Goal: Task Accomplishment & Management: Manage account settings

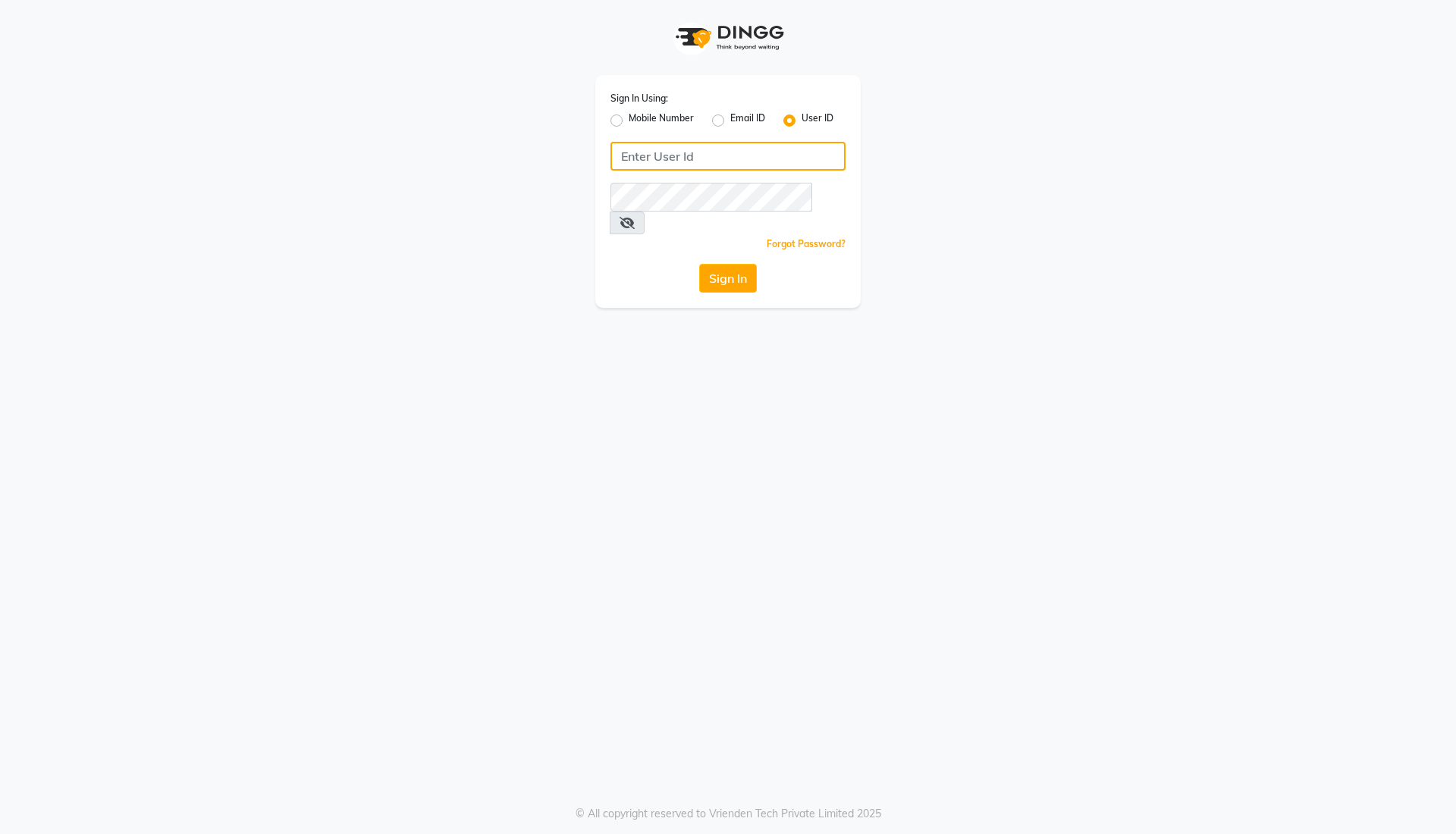
click at [755, 162] on input "Username" at bounding box center [728, 156] width 235 height 29
type input "thebrowmasters"
click at [737, 264] on button "Sign In" at bounding box center [727, 278] width 57 height 29
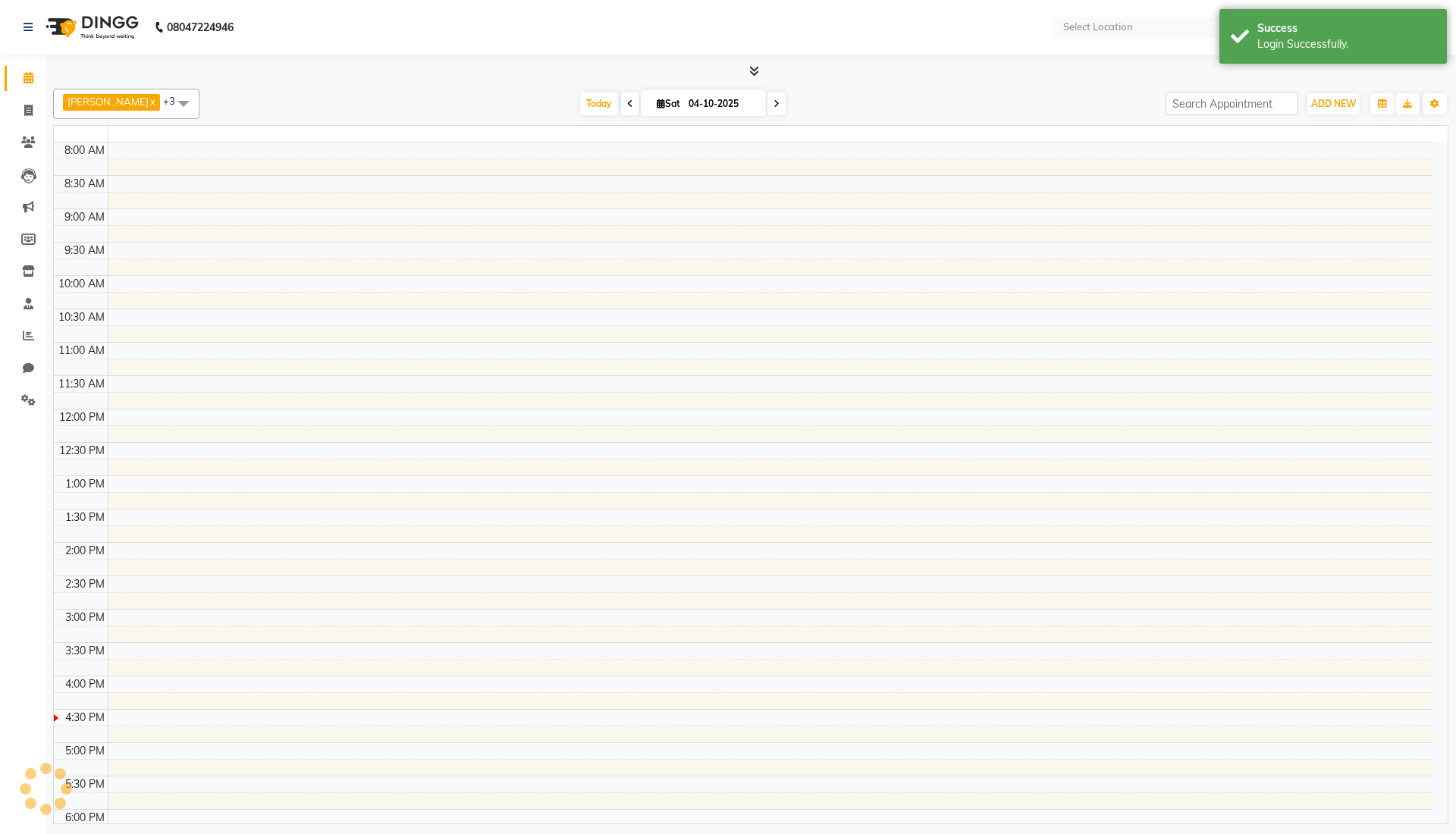
select select "en"
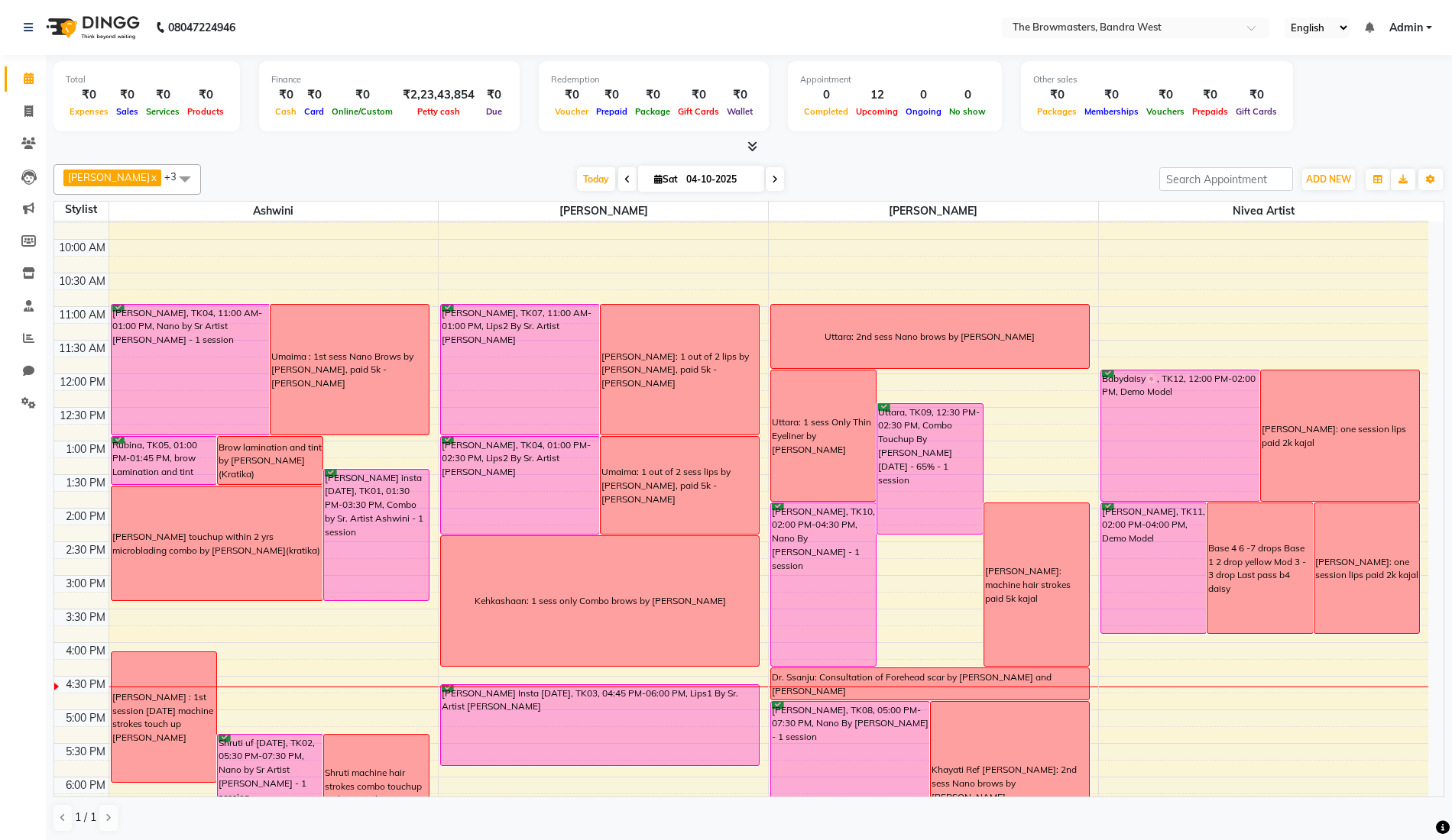
scroll to position [117, 0]
click at [779, 170] on span at bounding box center [775, 179] width 18 height 24
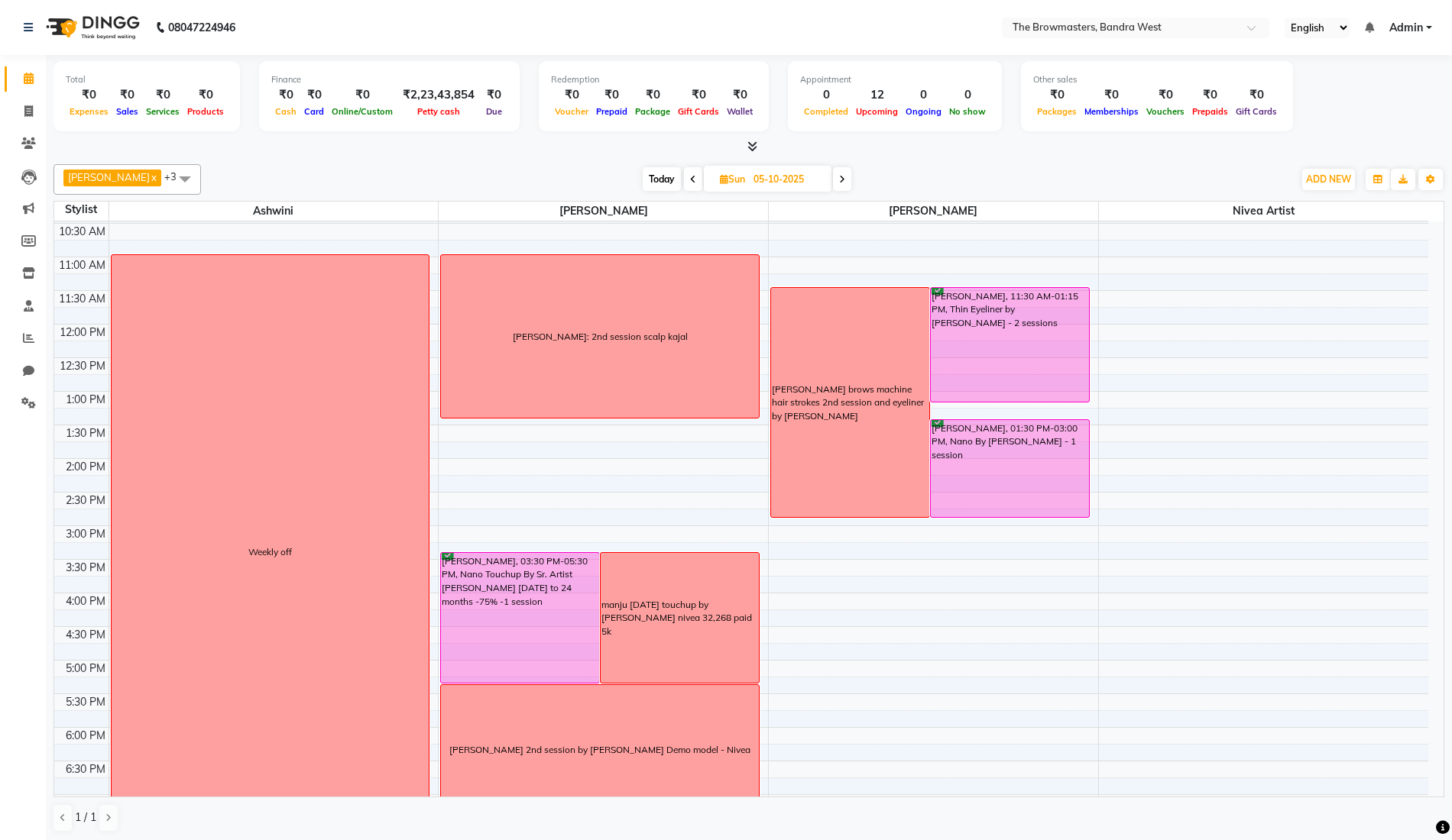
scroll to position [165, 0]
click at [845, 177] on icon at bounding box center [842, 179] width 6 height 9
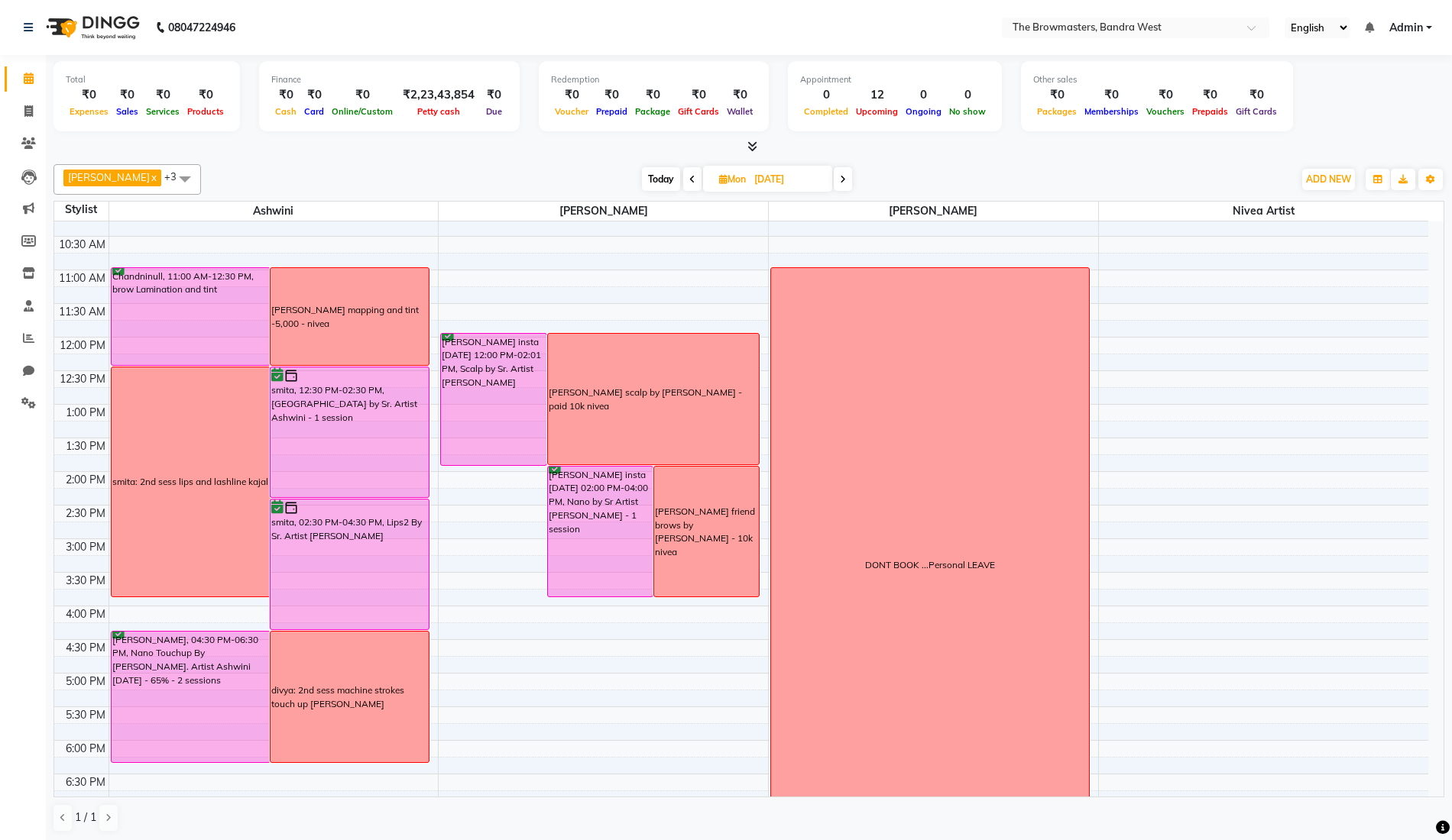
scroll to position [155, 0]
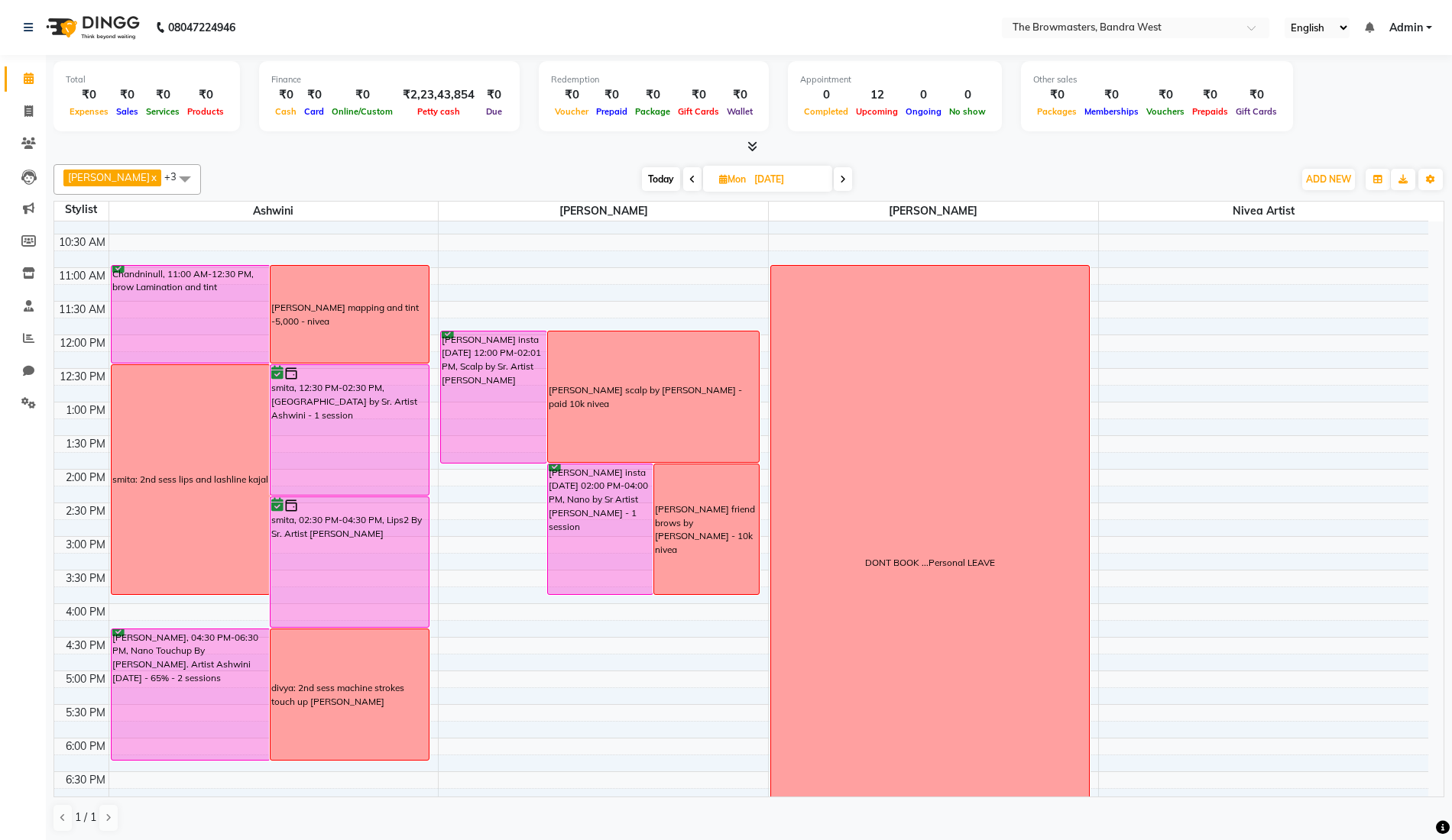
click at [852, 177] on span at bounding box center [843, 179] width 18 height 24
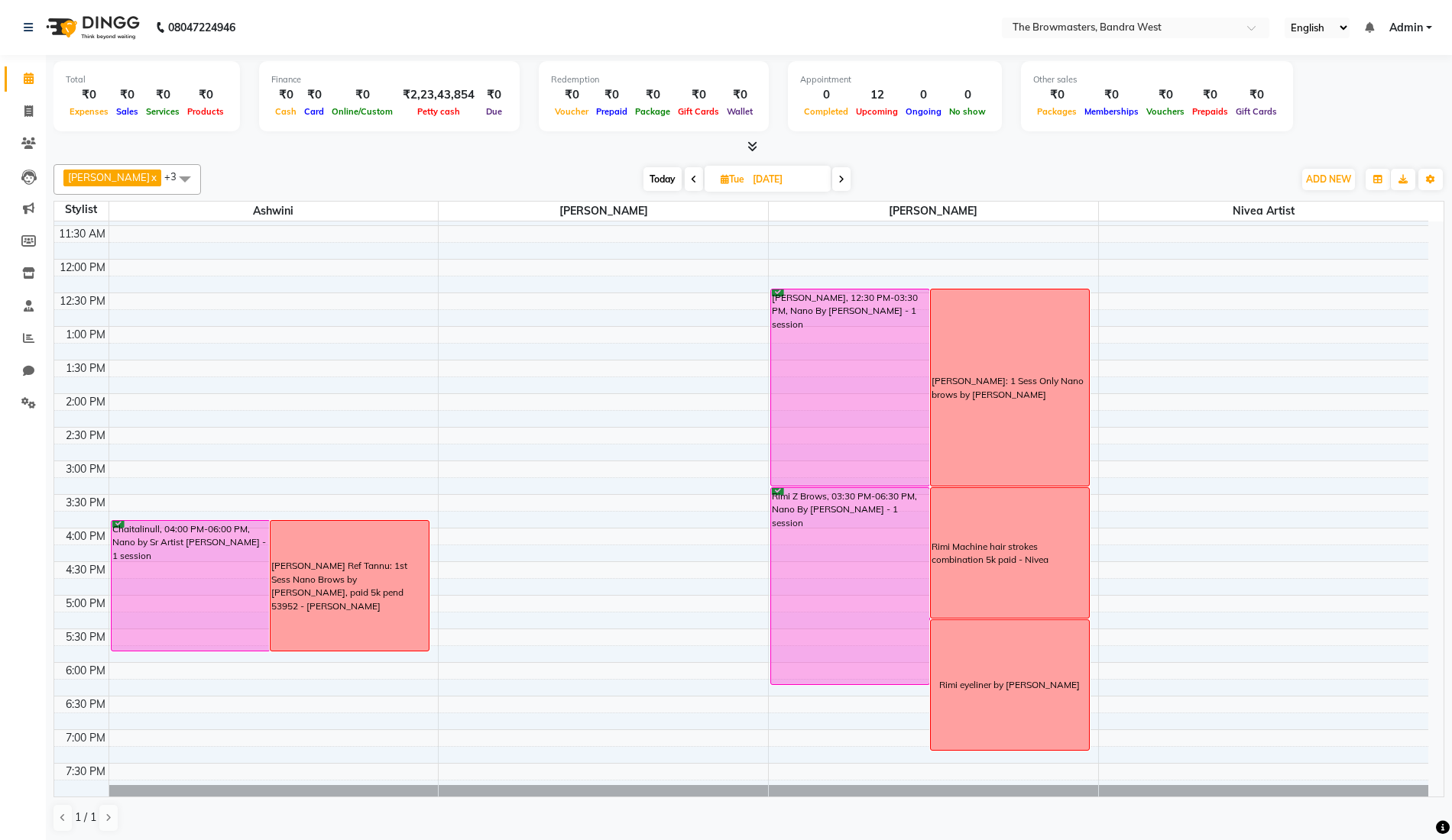
scroll to position [260, 0]
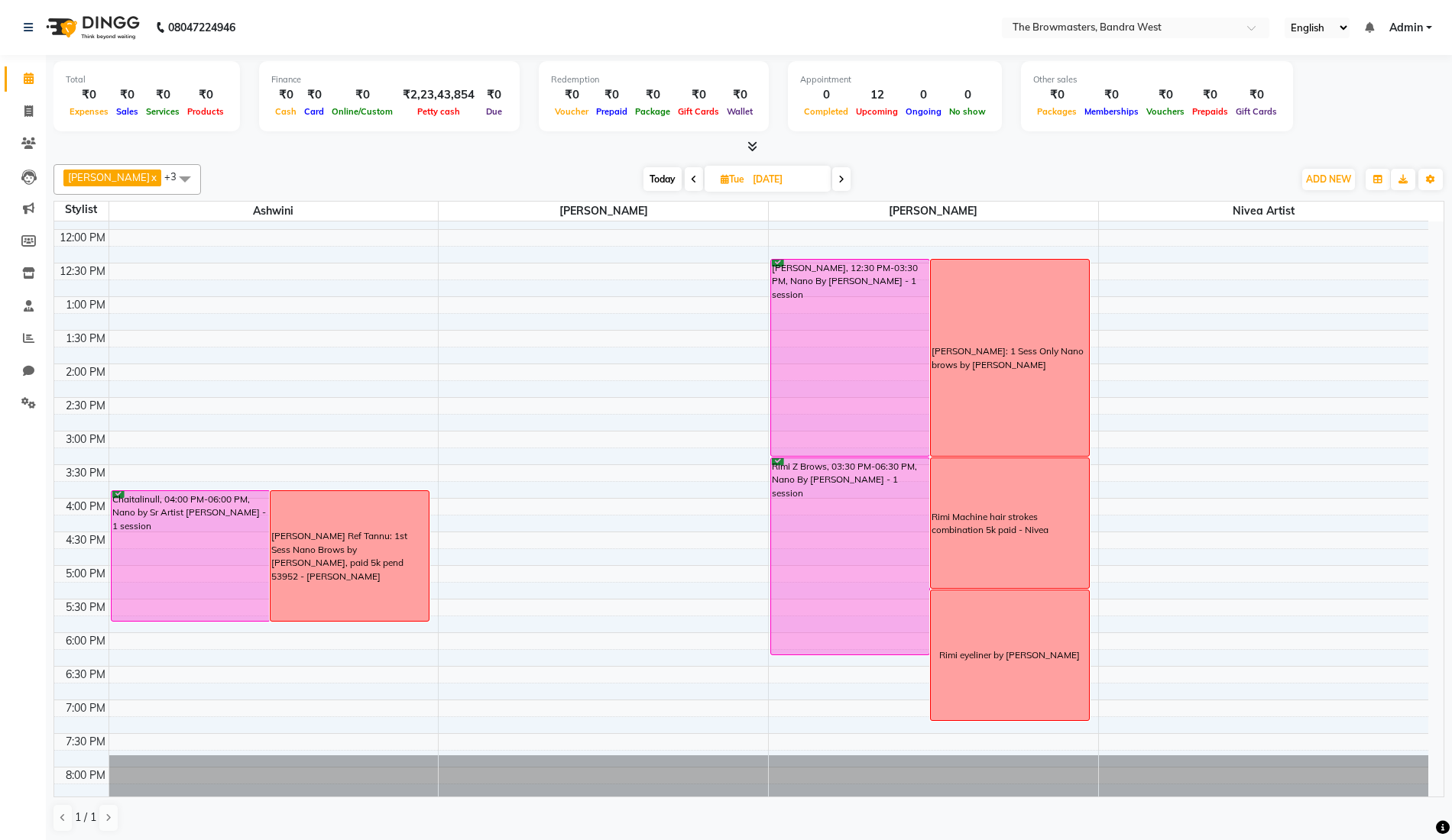
click at [844, 183] on icon at bounding box center [841, 179] width 6 height 9
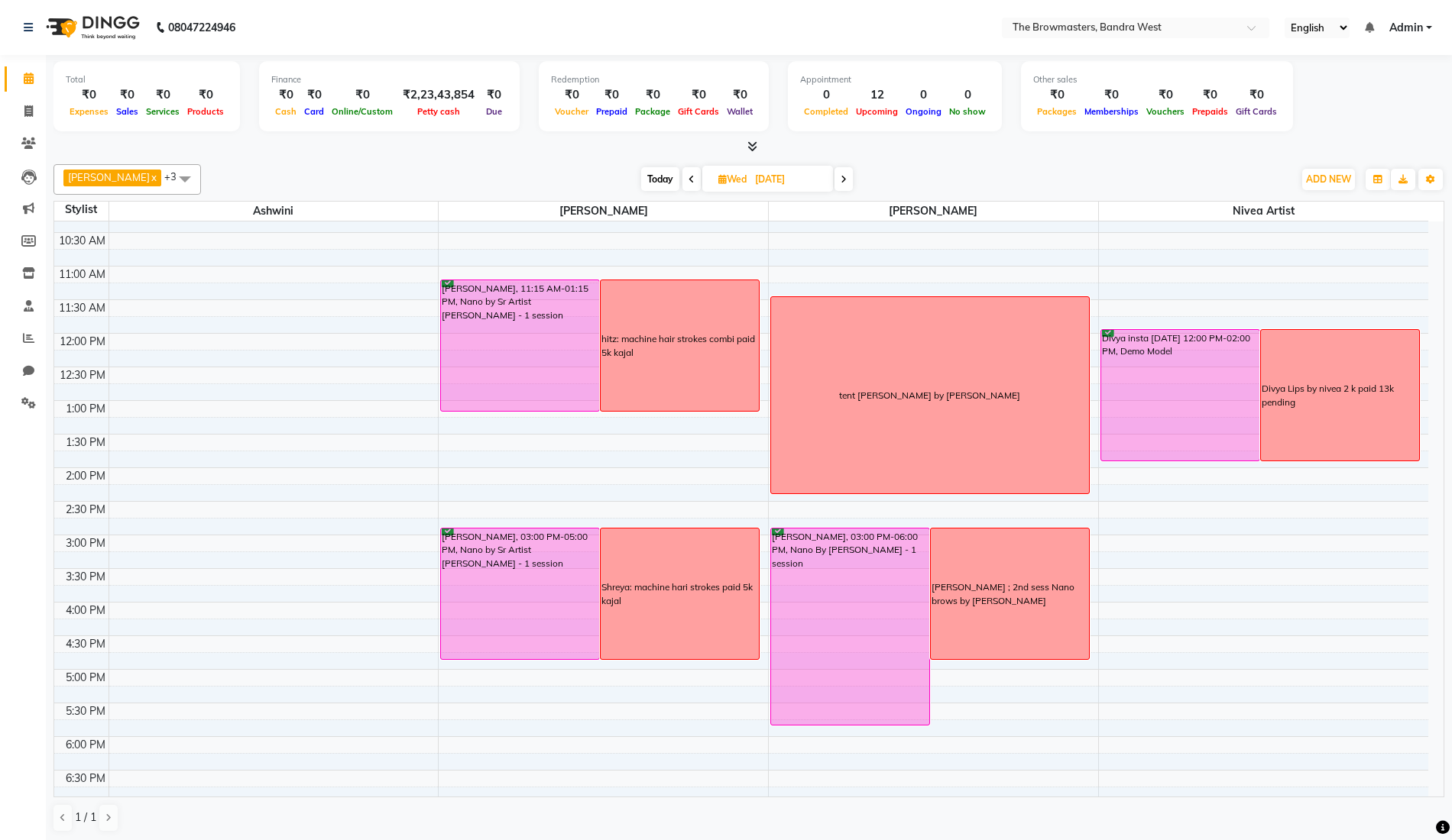
scroll to position [156, 0]
click at [847, 182] on icon at bounding box center [843, 179] width 6 height 9
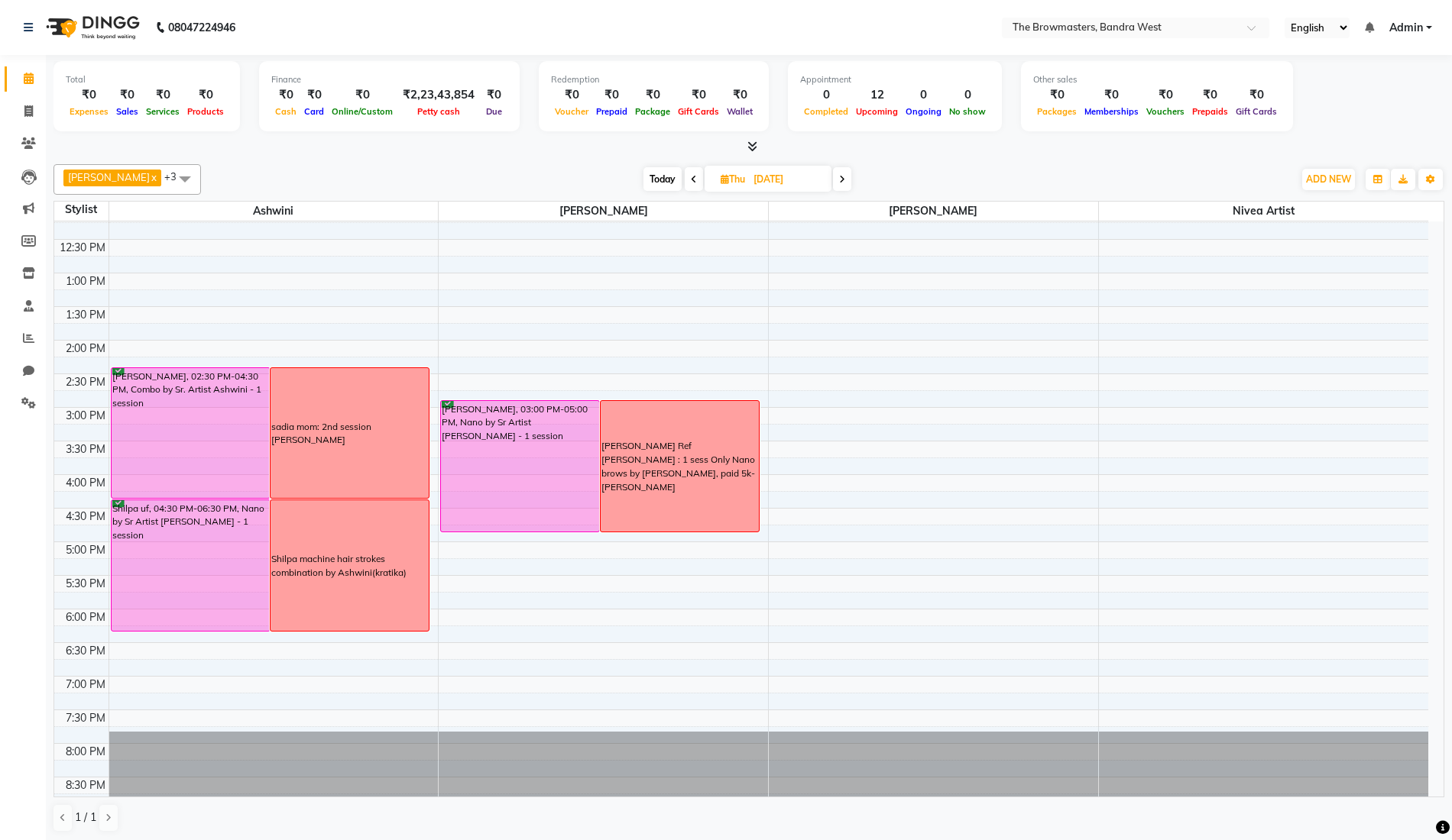
click at [693, 178] on icon at bounding box center [693, 179] width 6 height 9
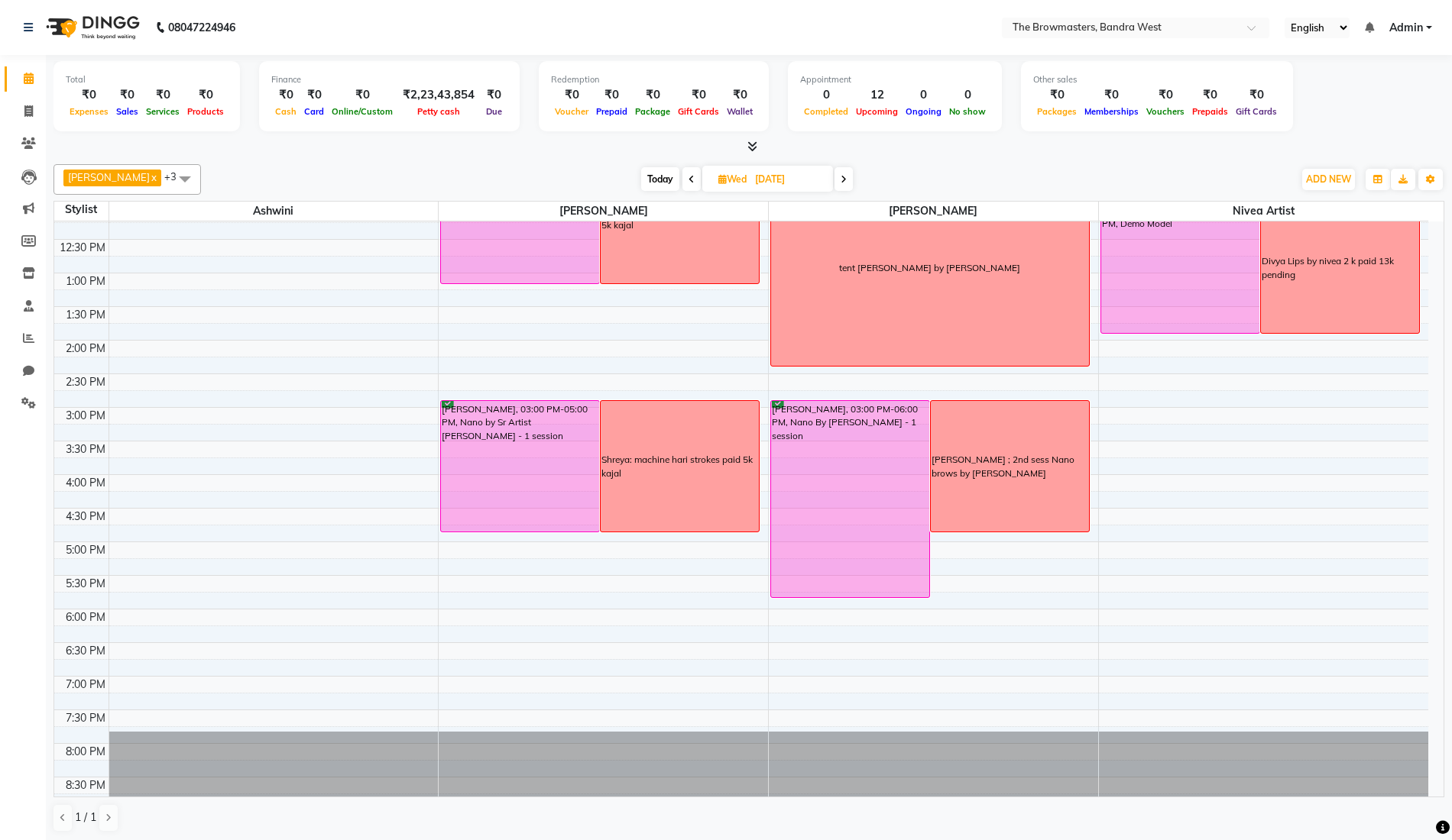
click at [693, 178] on icon at bounding box center [692, 179] width 6 height 9
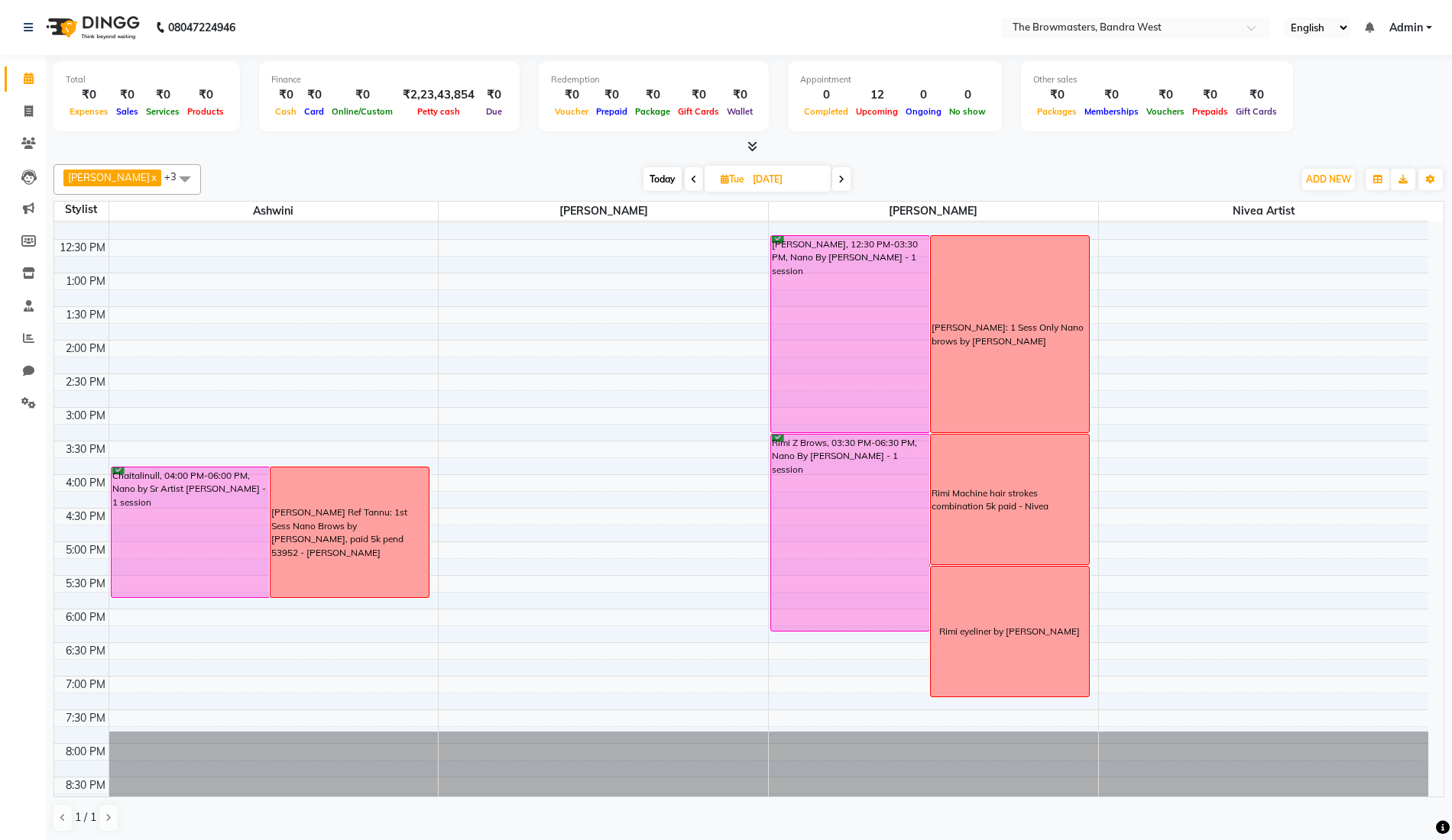
click at [693, 178] on icon at bounding box center [693, 179] width 6 height 9
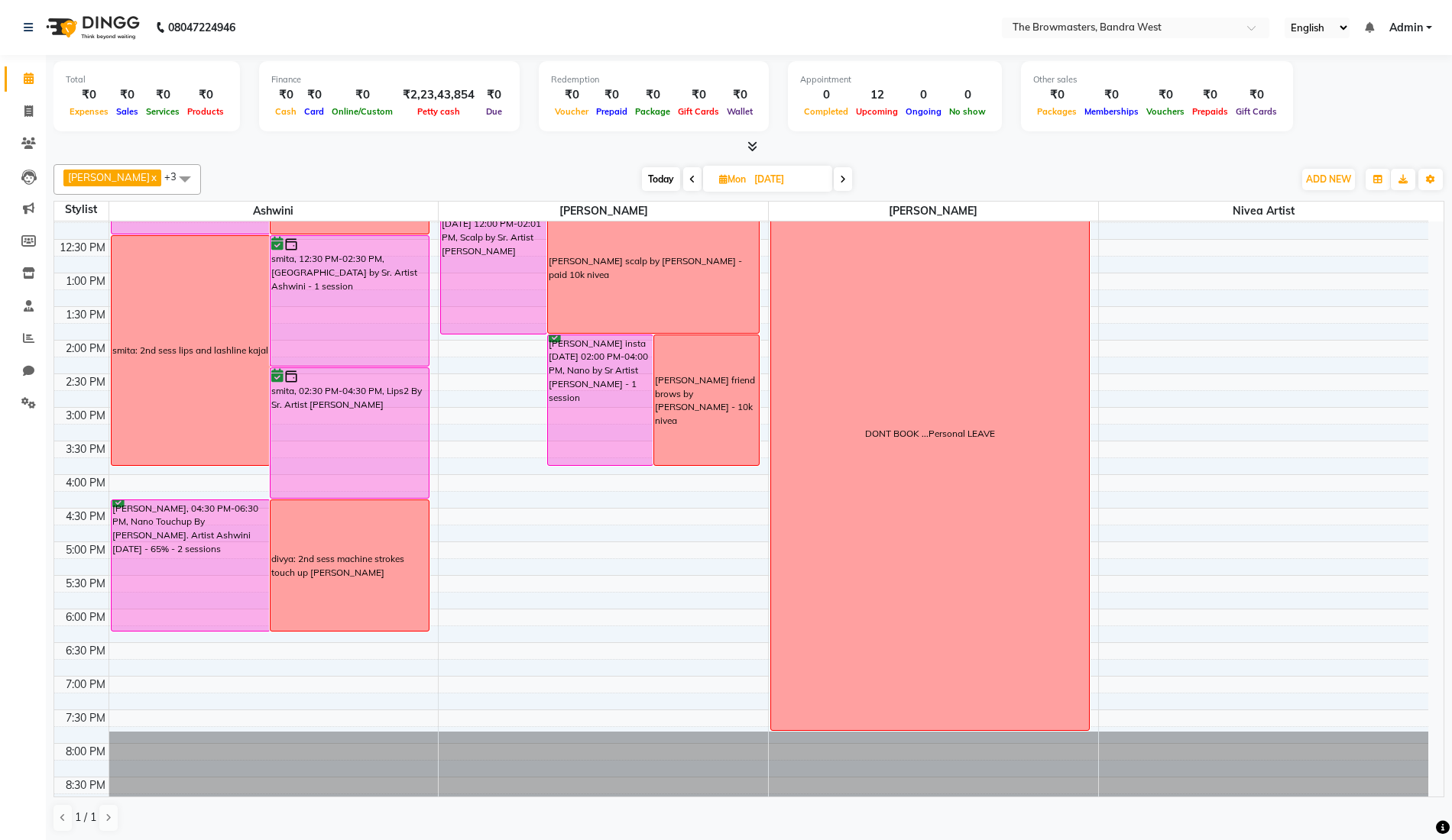
click at [693, 178] on icon at bounding box center [692, 179] width 6 height 9
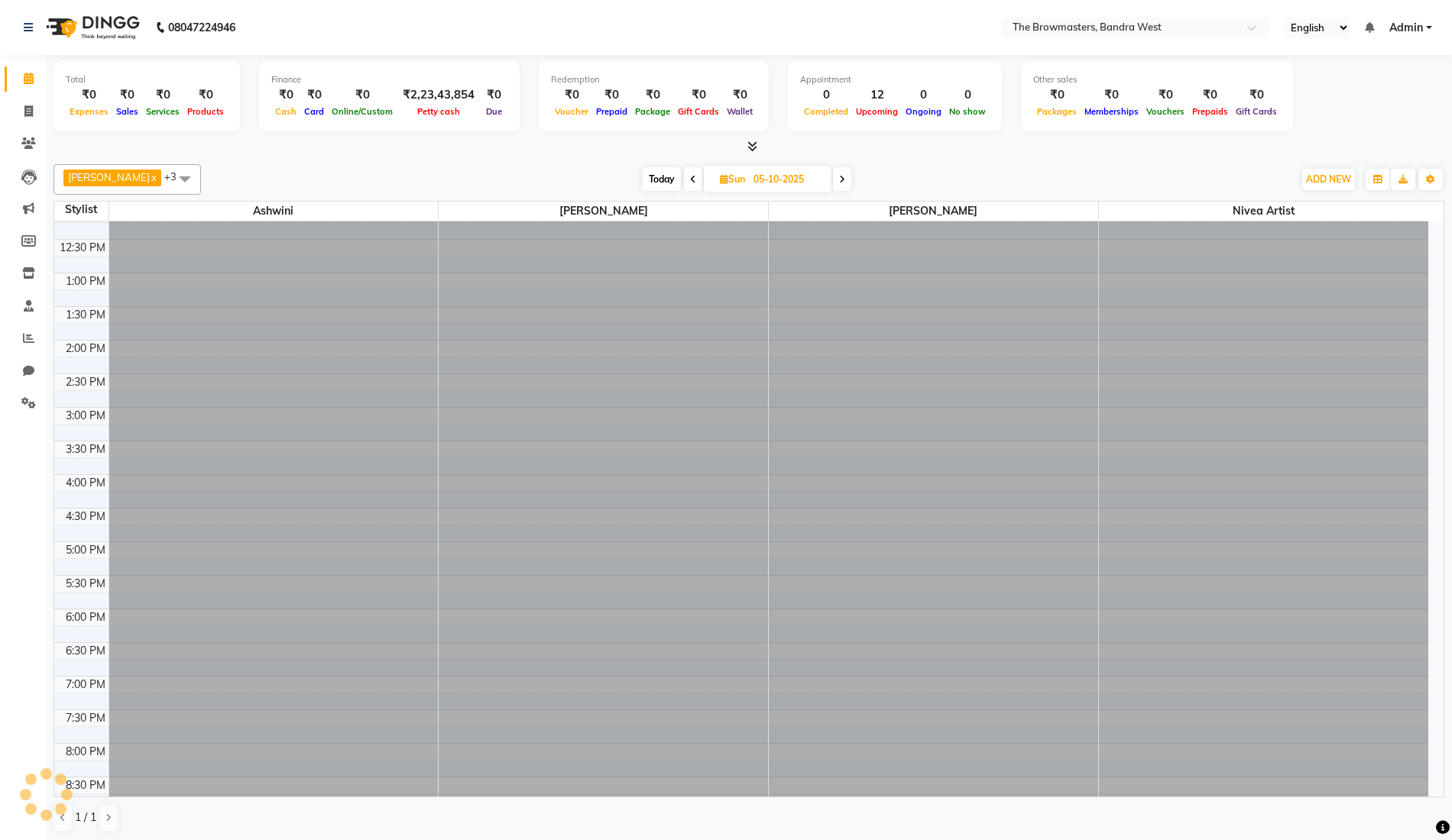
scroll to position [0, 0]
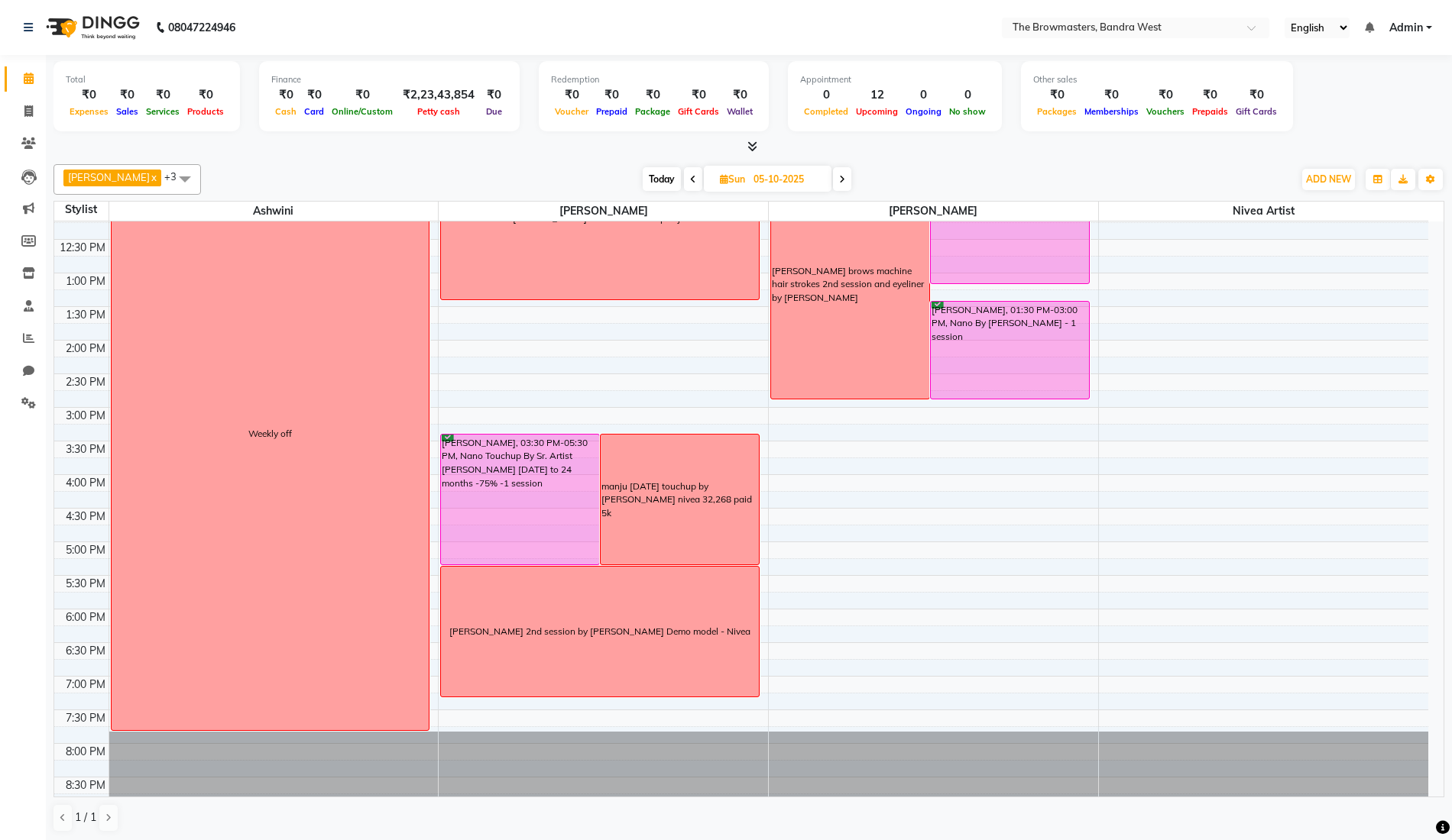
click at [693, 178] on icon at bounding box center [692, 179] width 6 height 9
type input "04-10-2025"
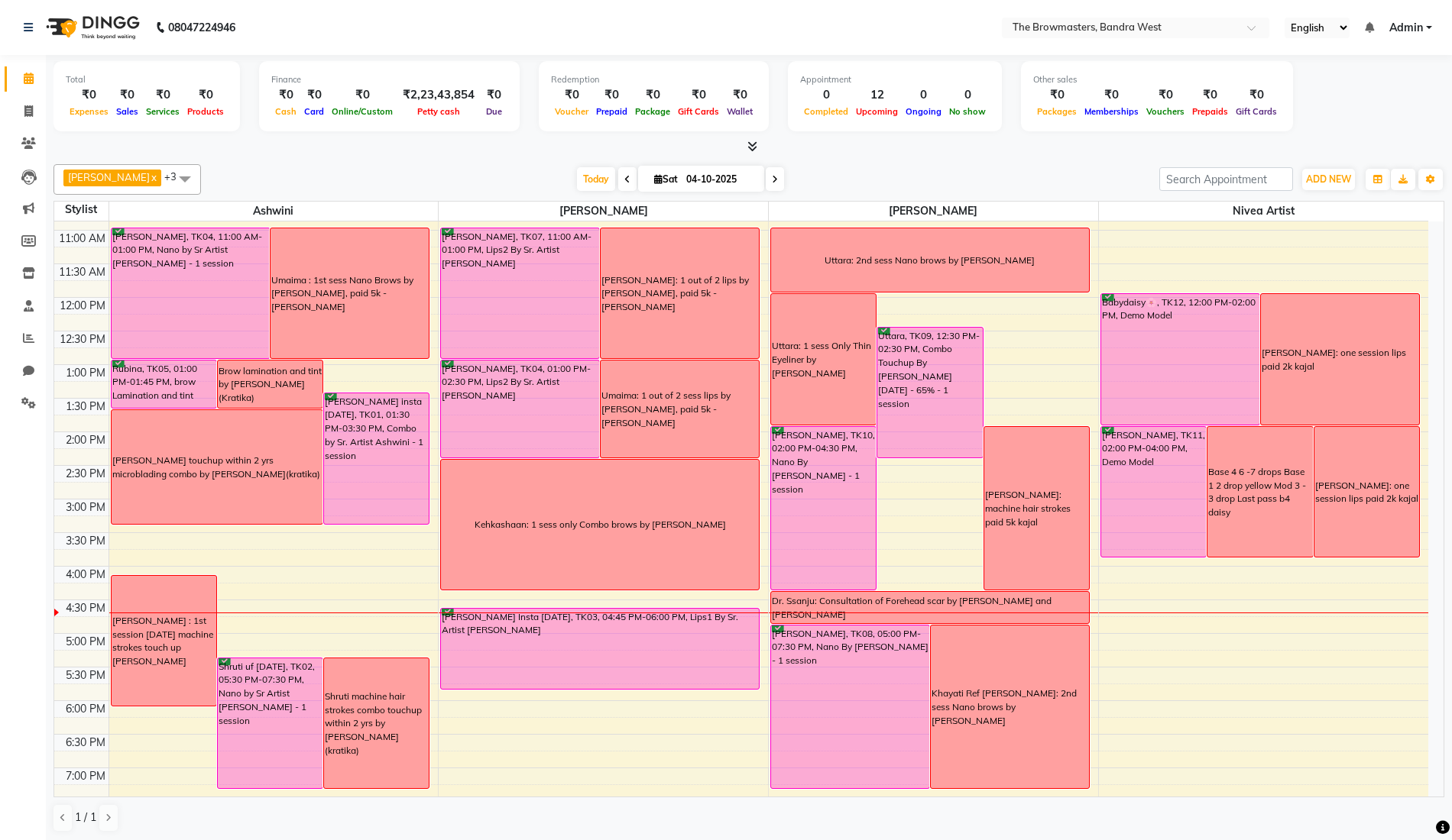
scroll to position [190, 0]
